Goal: Information Seeking & Learning: Learn about a topic

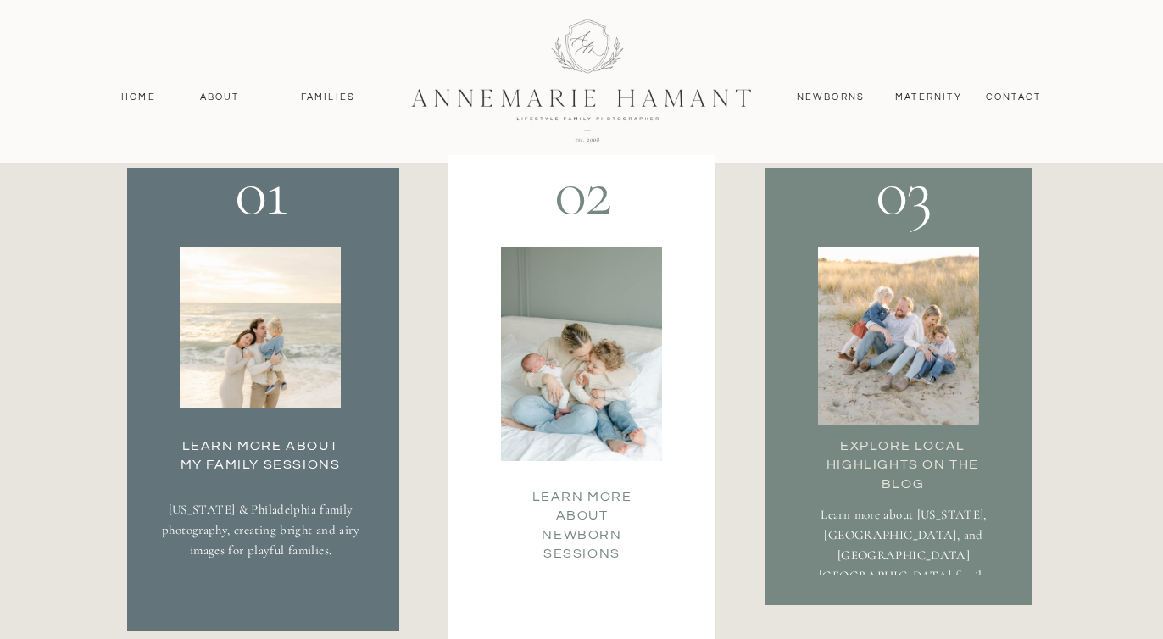
scroll to position [3147, 0]
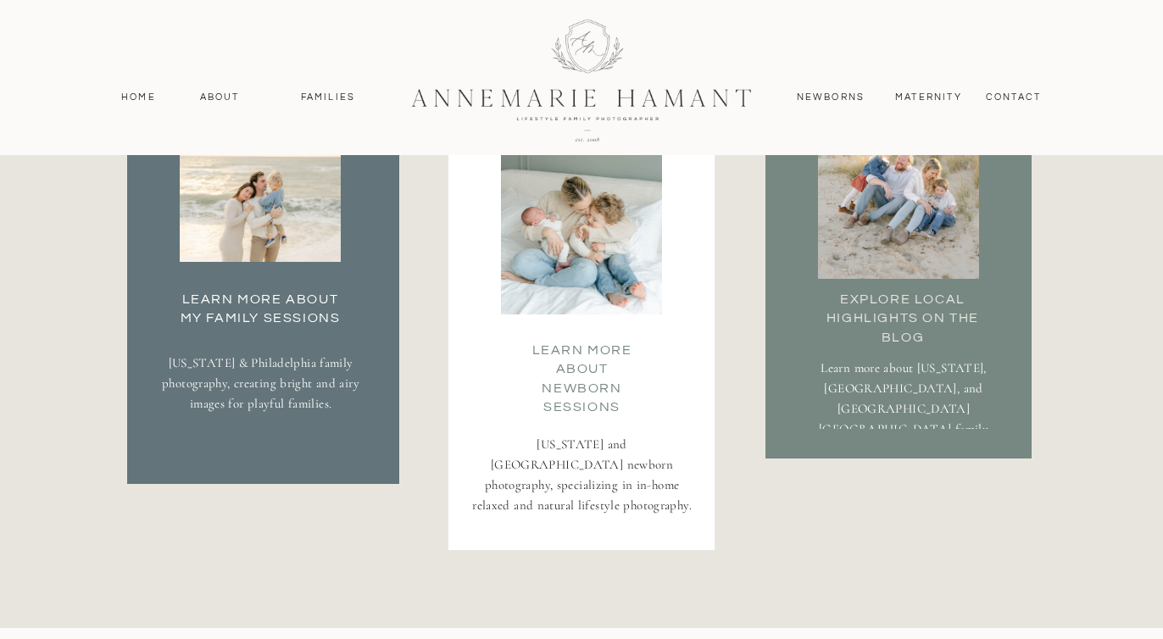
click at [276, 291] on h3 "Learn More about my family Sessions" at bounding box center [260, 307] width 178 height 34
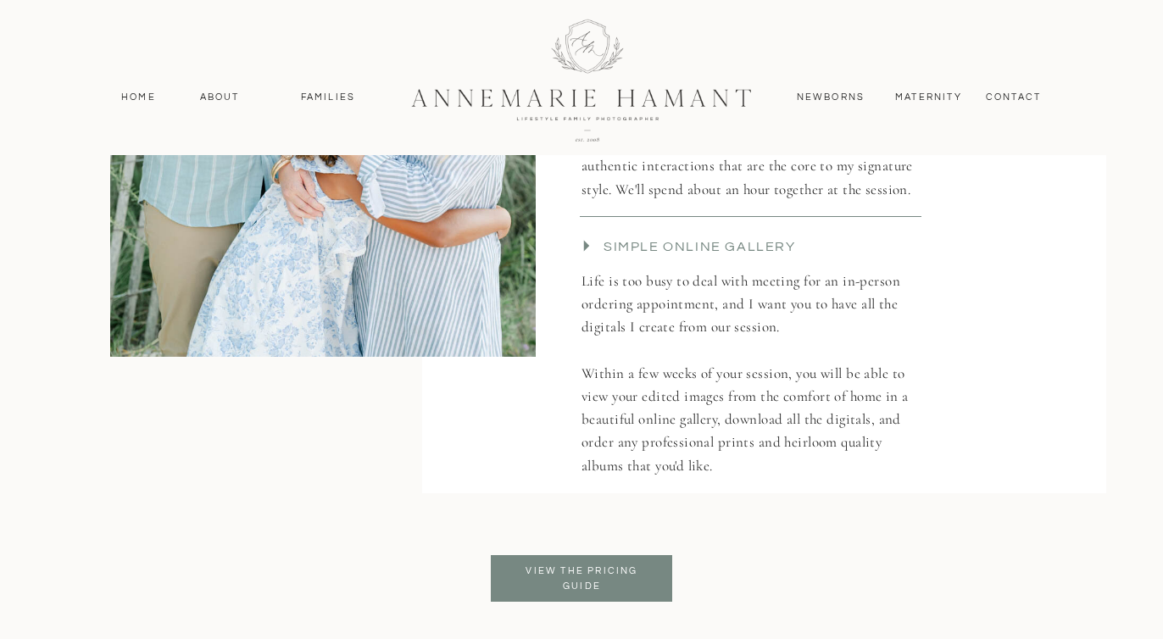
scroll to position [4041, 0]
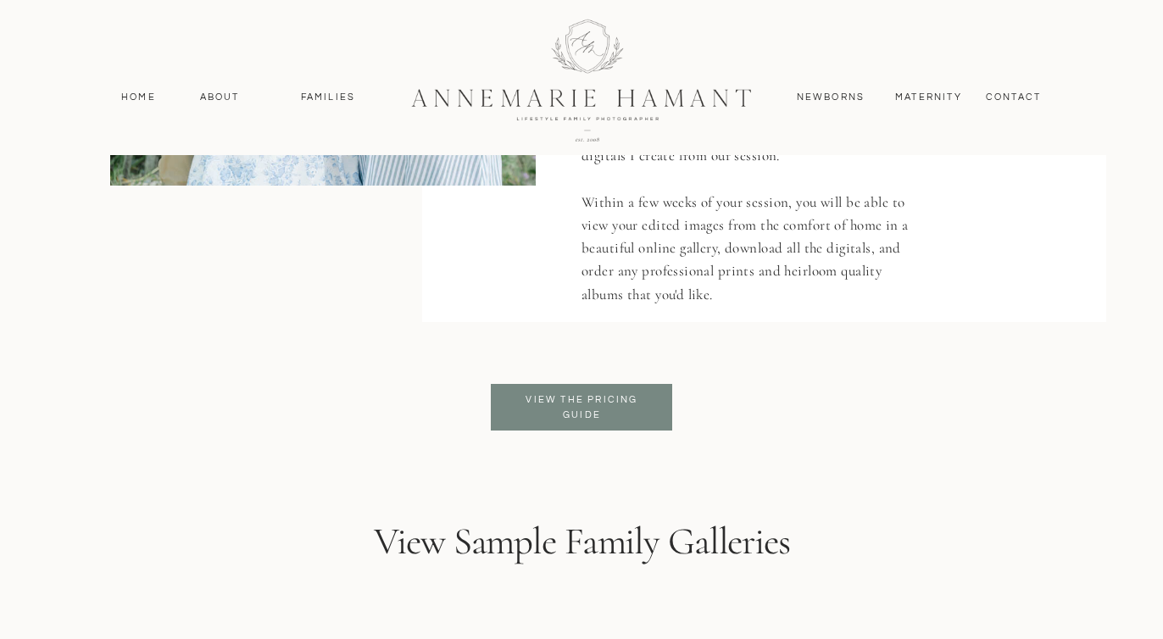
click at [624, 400] on p "View the pricing guide" at bounding box center [582, 407] width 138 height 31
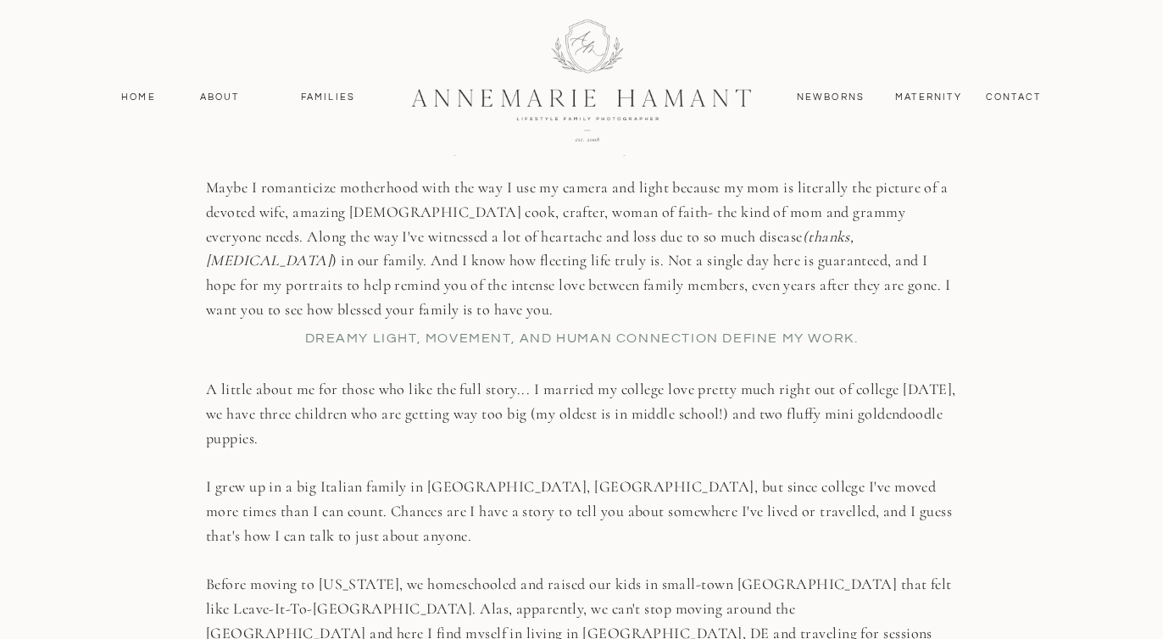
scroll to position [1180, 0]
